Goal: Task Accomplishment & Management: Manage account settings

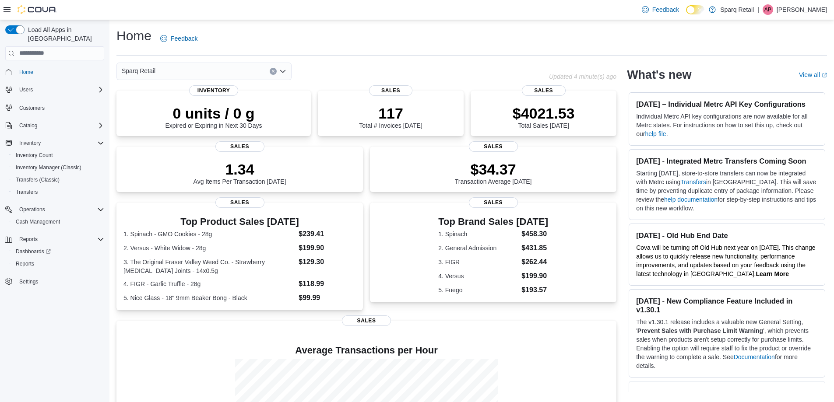
drag, startPoint x: 124, startPoint y: 179, endPoint x: 2, endPoint y: 214, distance: 127.3
click at [2, 214] on div "Load All Apps in [GEOGRAPHIC_DATA] Home Users Customers Catalog Inventory Inven…" at bounding box center [417, 262] width 834 height 484
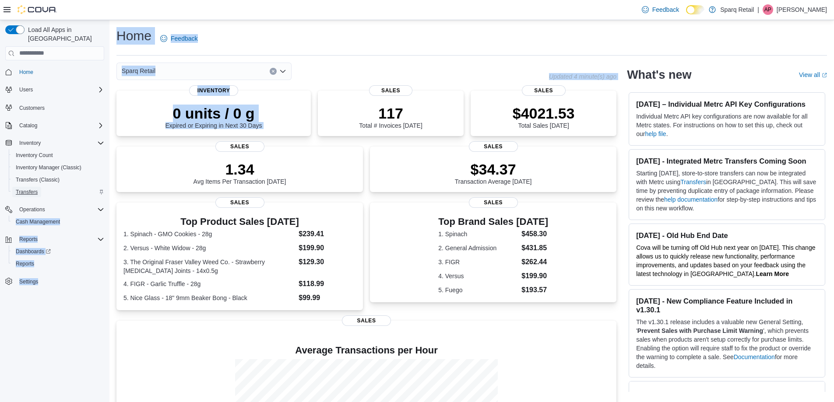
click at [27, 189] on span "Transfers" at bounding box center [27, 192] width 22 height 7
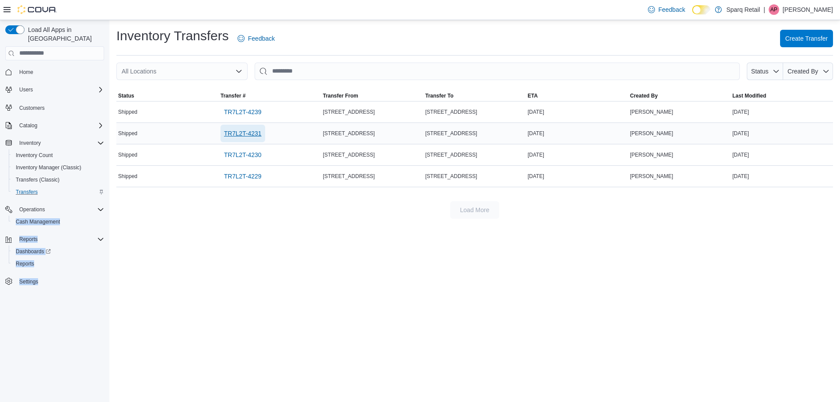
click at [244, 135] on span "TR7L2T-4231" at bounding box center [243, 133] width 38 height 9
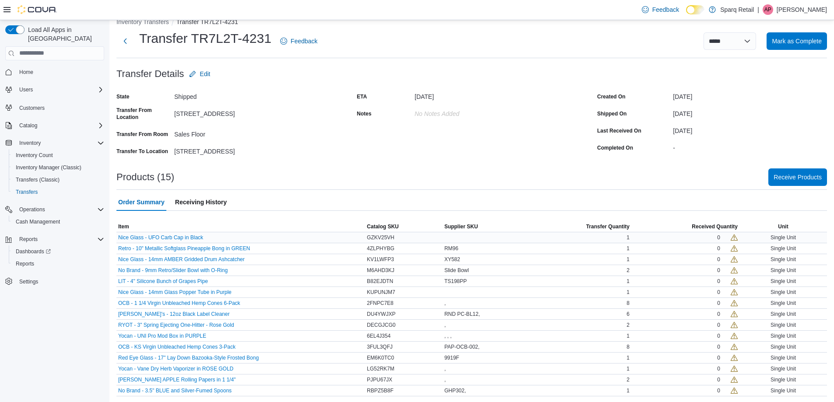
scroll to position [14, 0]
click at [816, 172] on span "Receive Products" at bounding box center [797, 175] width 48 height 9
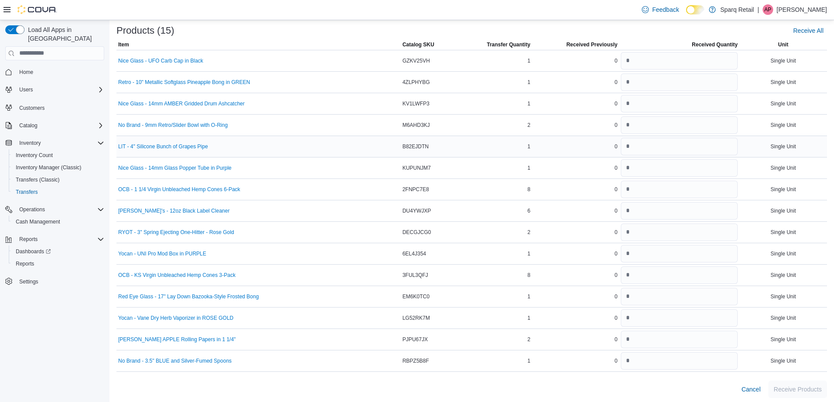
scroll to position [81, 0]
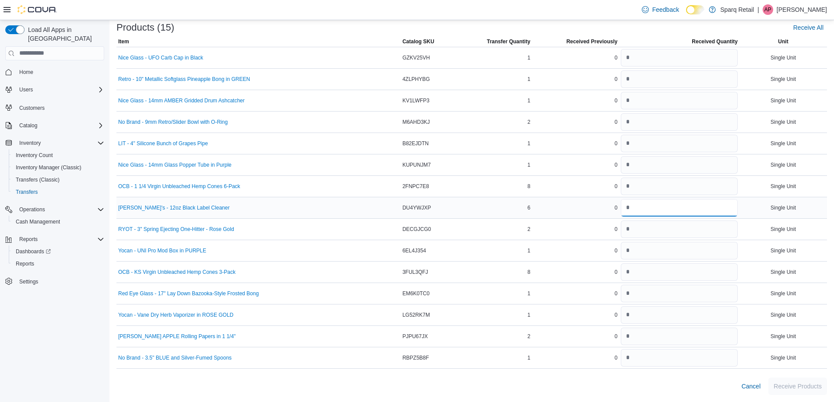
click at [656, 211] on input "number" at bounding box center [679, 208] width 117 height 18
type input "*"
click at [577, 233] on div "0" at bounding box center [575, 229] width 87 height 11
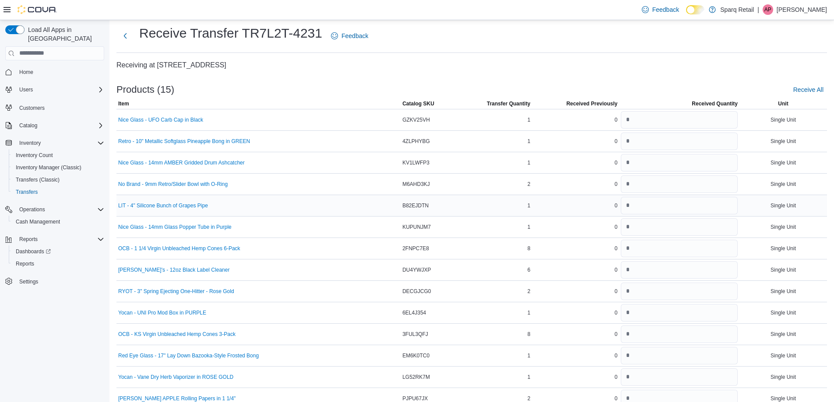
scroll to position [0, 0]
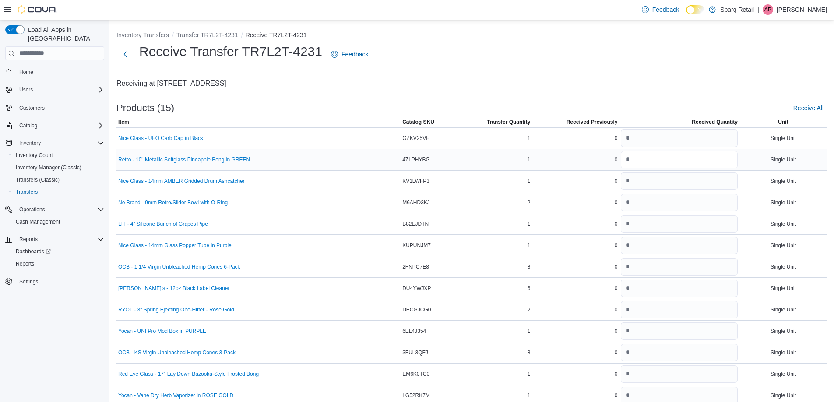
click at [635, 158] on input "number" at bounding box center [679, 160] width 117 height 18
type input "*"
click at [547, 69] on div "Receive Transfer TR7L2T-4231 Feedback" at bounding box center [471, 57] width 710 height 28
click at [650, 183] on input "number" at bounding box center [679, 181] width 117 height 18
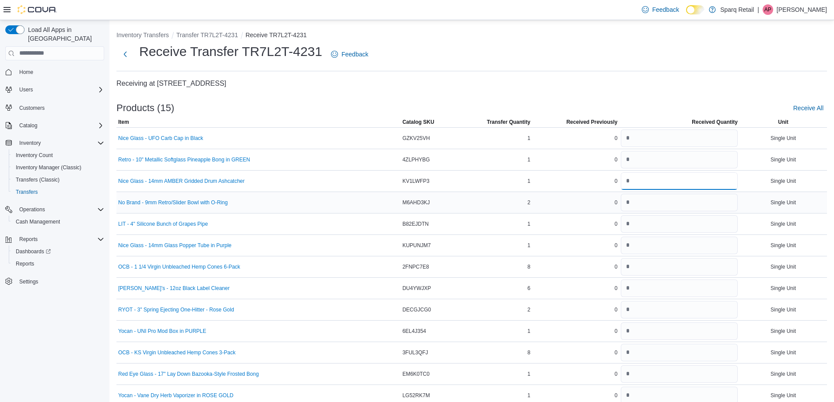
type input "*"
click at [659, 207] on input "number" at bounding box center [679, 203] width 117 height 18
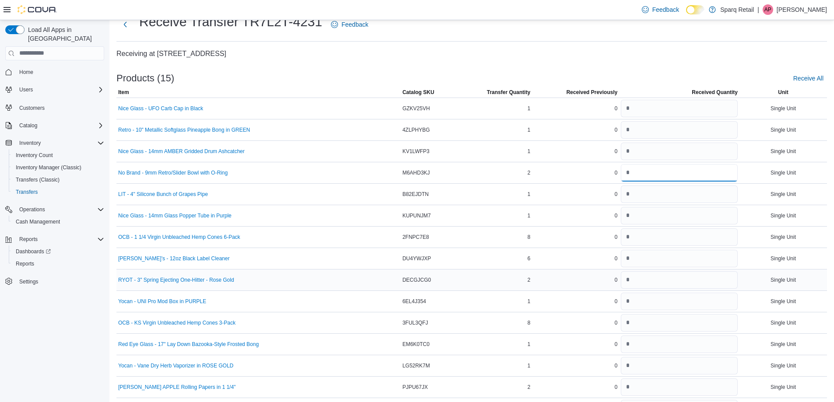
scroll to position [44, 0]
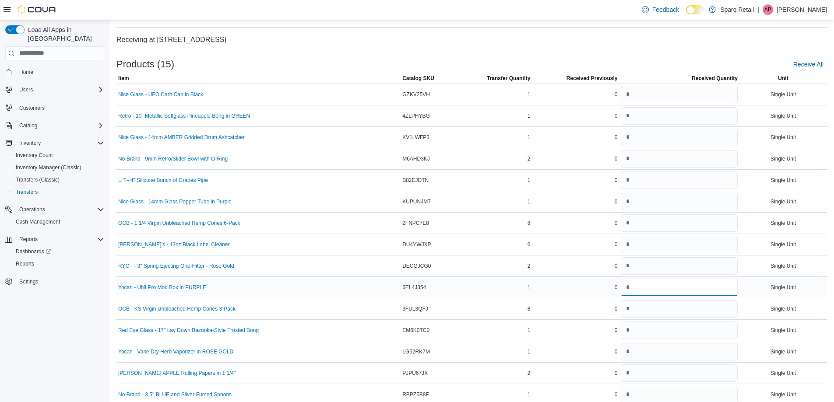
click at [663, 285] on input "number" at bounding box center [679, 288] width 117 height 18
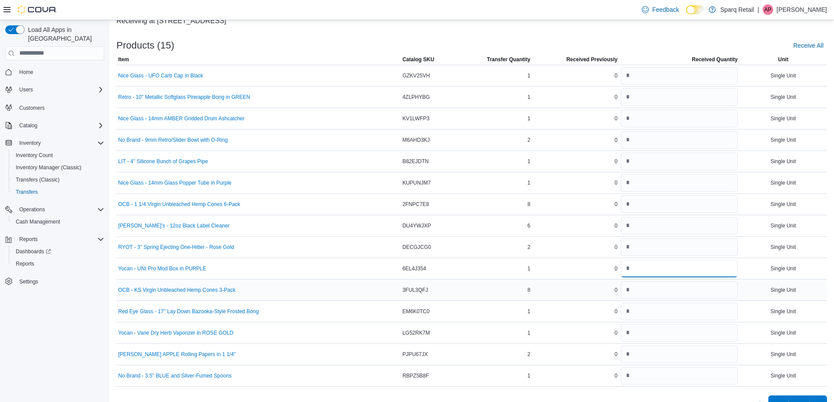
scroll to position [81, 0]
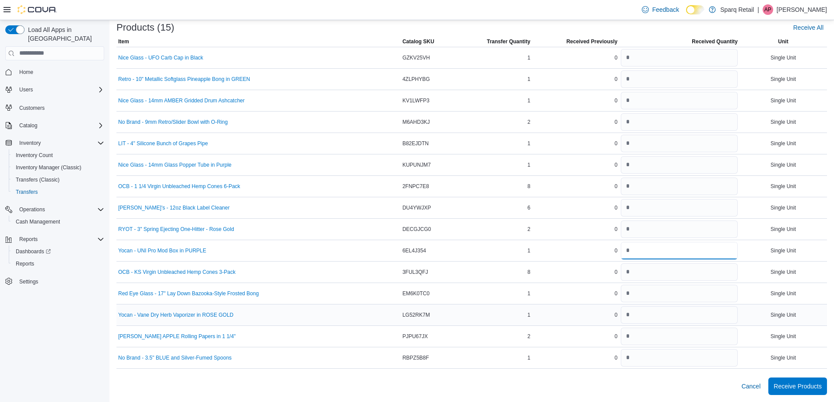
type input "*"
click at [635, 312] on input "number" at bounding box center [679, 315] width 117 height 18
click at [643, 277] on input "number" at bounding box center [679, 272] width 117 height 18
type input "*"
click at [639, 189] on input "number" at bounding box center [679, 187] width 117 height 18
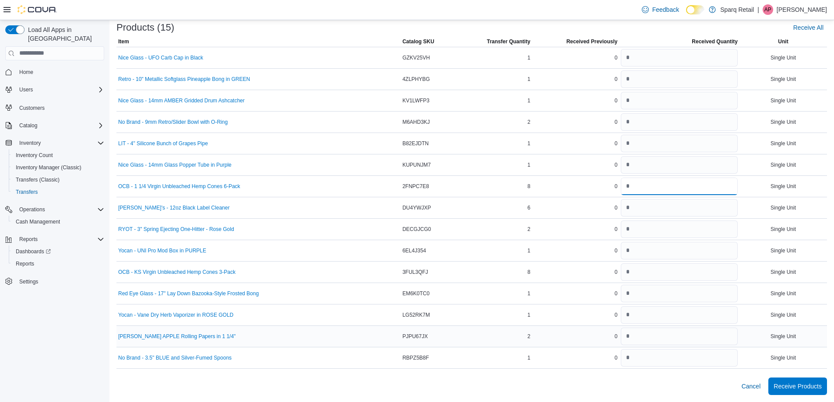
type input "*"
click at [648, 336] on input "number" at bounding box center [679, 337] width 117 height 18
type input "*"
click at [634, 232] on input "number" at bounding box center [679, 230] width 117 height 18
type input "*"
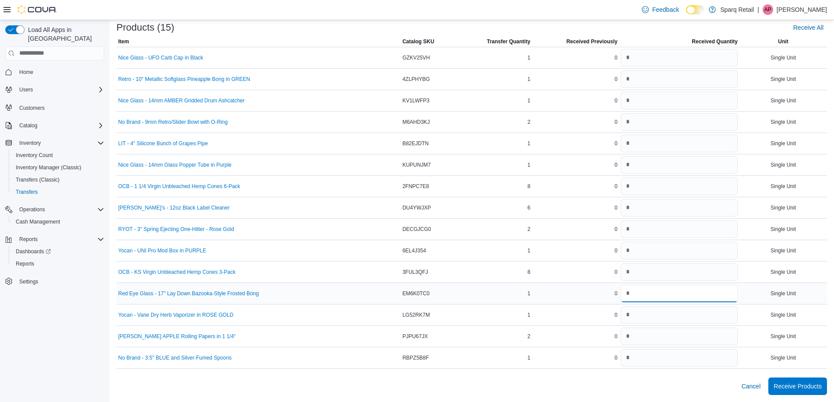
click at [657, 300] on input "number" at bounding box center [679, 294] width 117 height 18
type input "*"
click at [635, 317] on input "number" at bounding box center [679, 315] width 117 height 18
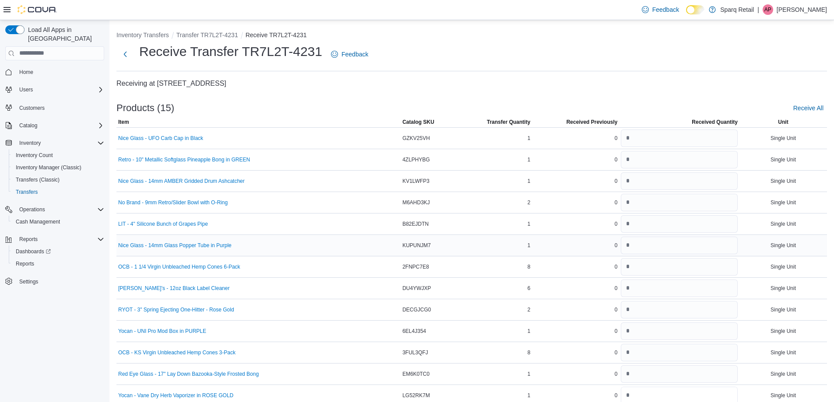
type input "*"
click at [639, 244] on input "number" at bounding box center [679, 246] width 117 height 18
type input "*"
click at [653, 230] on input "number" at bounding box center [679, 224] width 117 height 18
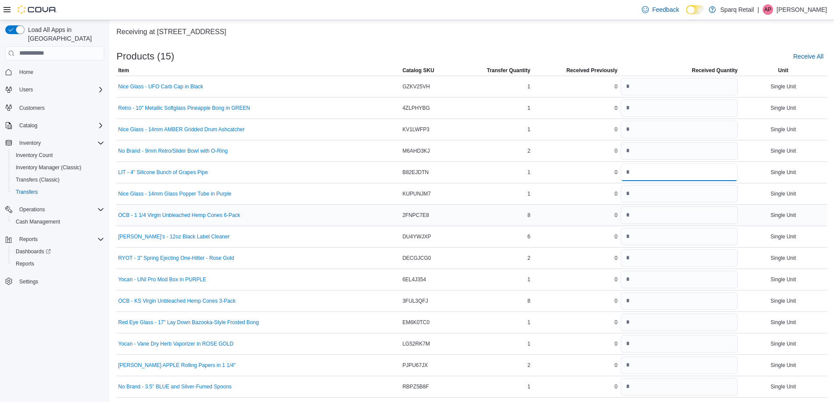
scroll to position [37, 0]
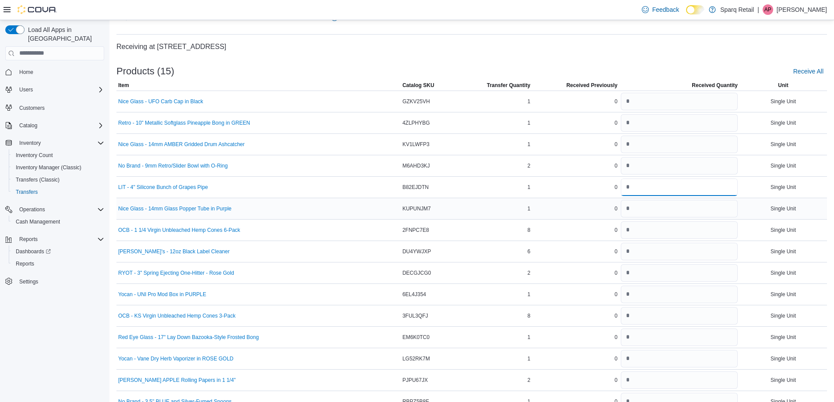
type input "*"
click at [309, 218] on td "Nice Glass - 14mm Glass Popper Tube in Purple" at bounding box center [258, 208] width 284 height 21
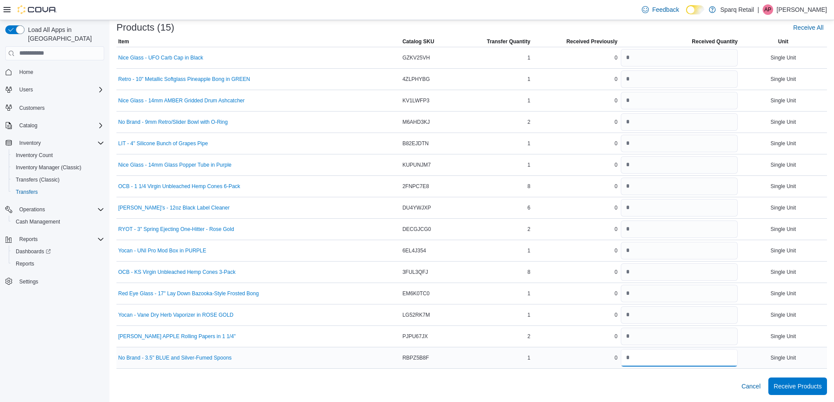
click at [636, 362] on input "number" at bounding box center [679, 358] width 117 height 18
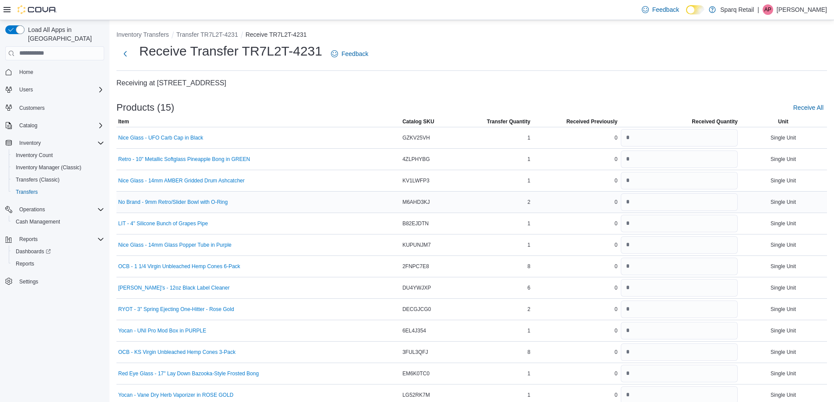
scroll to position [0, 0]
type input "*"
click at [635, 212] on div at bounding box center [679, 202] width 120 height 21
click at [636, 207] on input "number" at bounding box center [679, 203] width 117 height 18
type input "*"
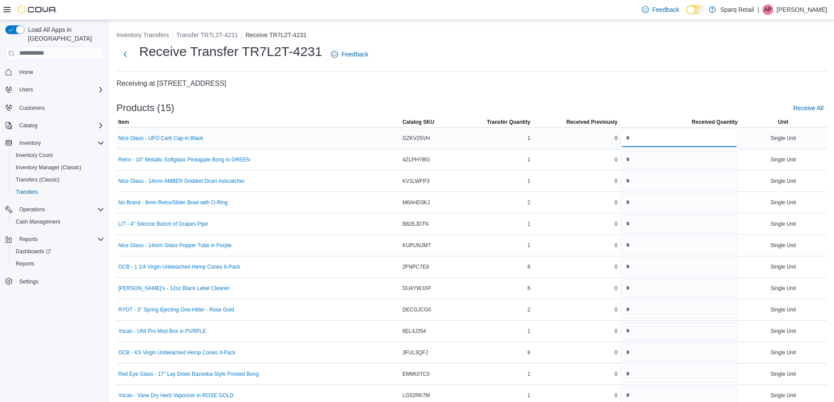
click at [623, 137] on input "number" at bounding box center [679, 139] width 117 height 18
type input "*"
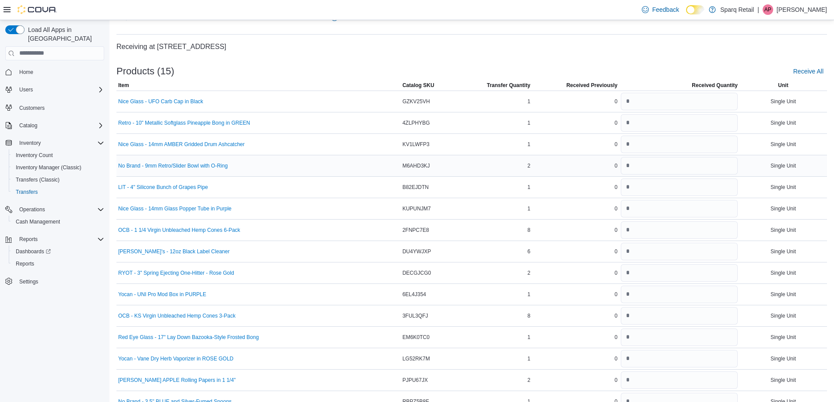
scroll to position [81, 0]
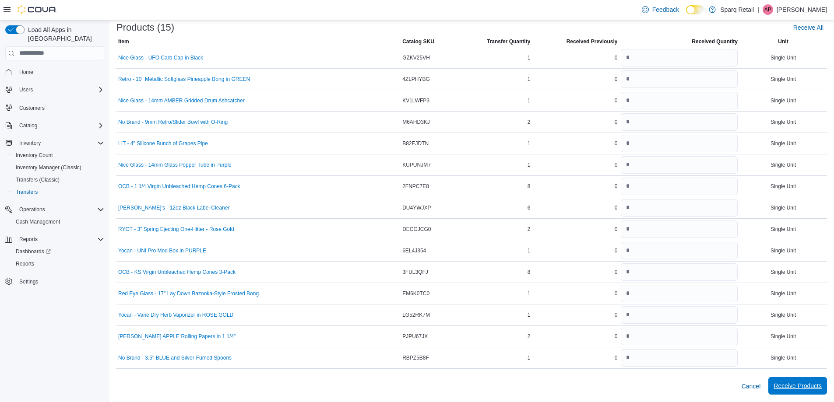
click at [821, 384] on span "Receive Products" at bounding box center [797, 386] width 48 height 9
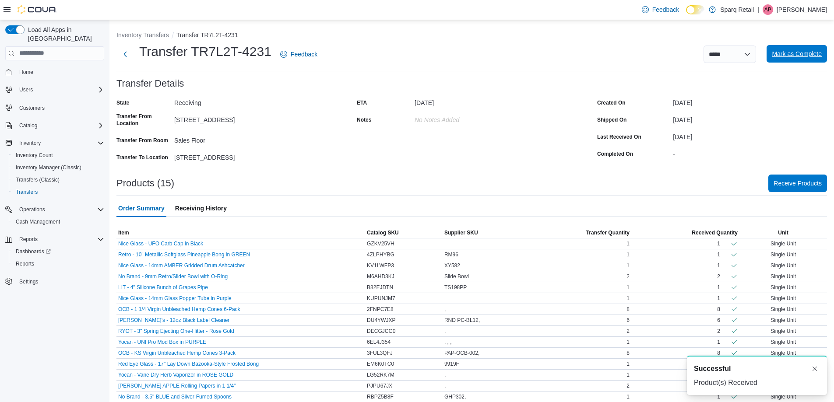
click at [801, 51] on span "Mark as Complete" at bounding box center [797, 53] width 50 height 9
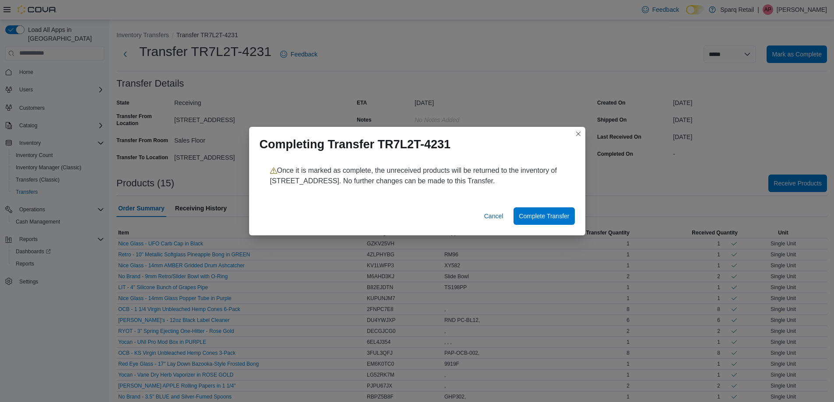
click at [580, 128] on div "Completing Transfer TR7L2T-4231" at bounding box center [417, 143] width 336 height 32
click at [576, 129] on button "Closes this modal window" at bounding box center [578, 133] width 11 height 11
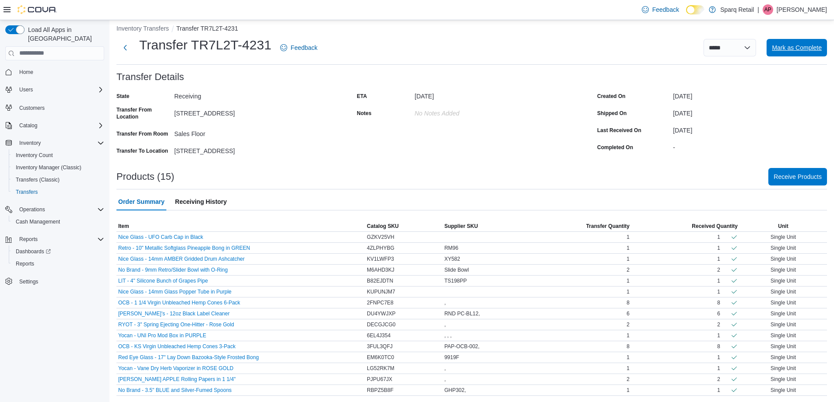
scroll to position [7, 0]
click at [805, 42] on span "Mark as Complete" at bounding box center [797, 46] width 50 height 9
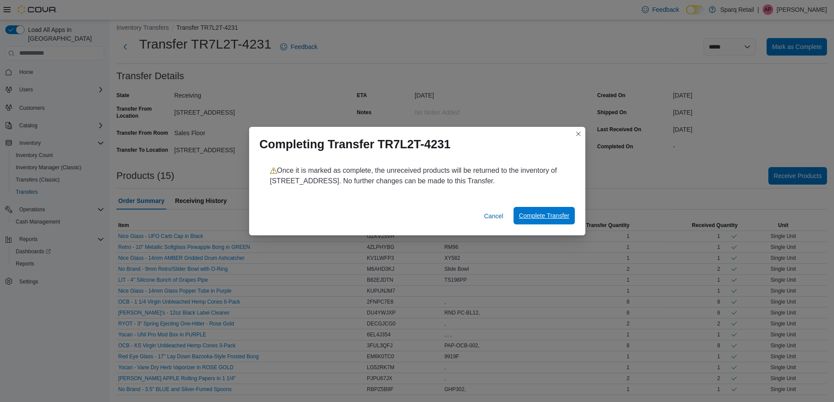
click at [565, 221] on span "Complete Transfer" at bounding box center [544, 216] width 50 height 18
